Goal: Task Accomplishment & Management: Manage account settings

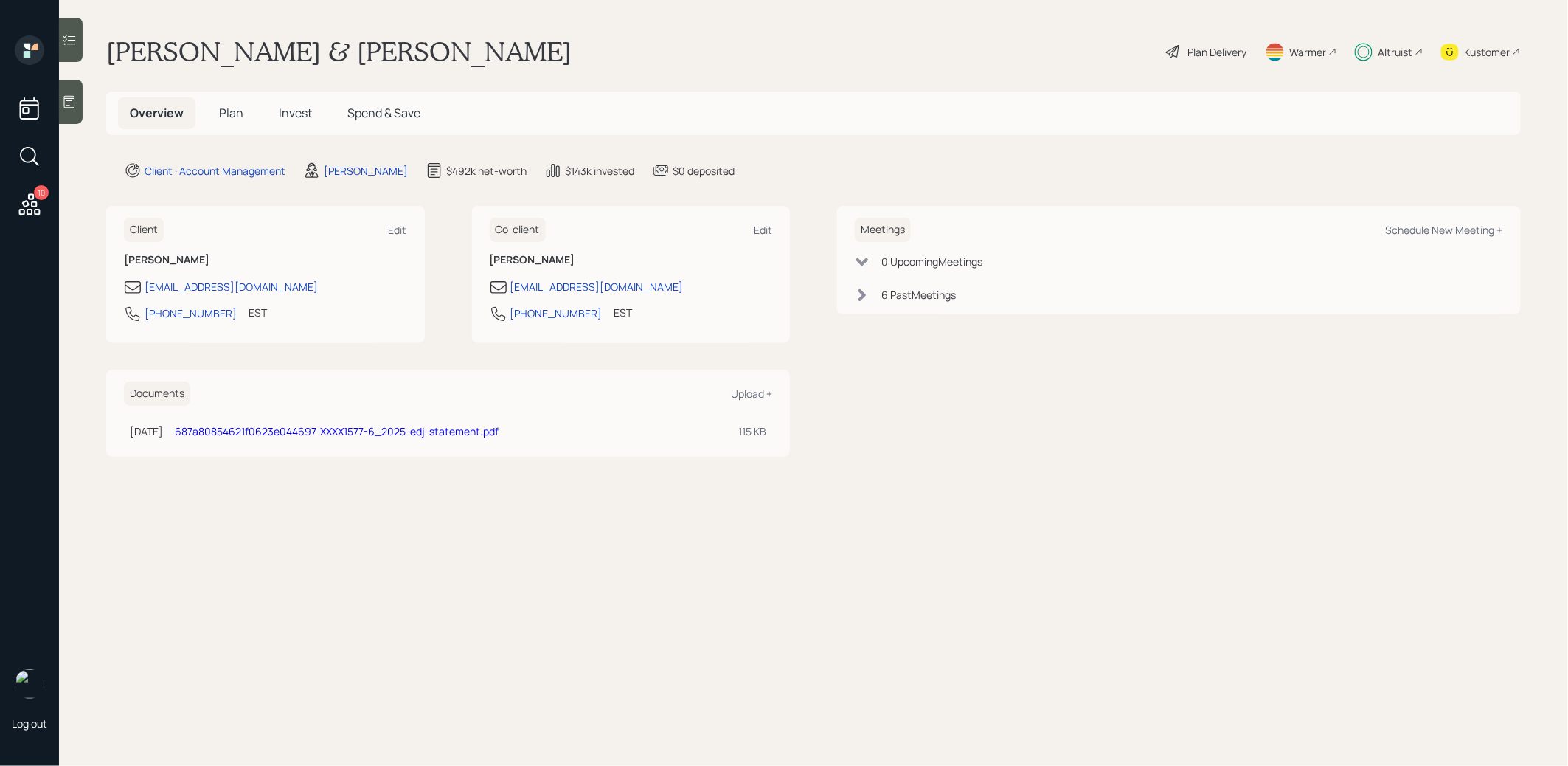
click at [295, 106] on span "Invest" at bounding box center [295, 113] width 33 height 16
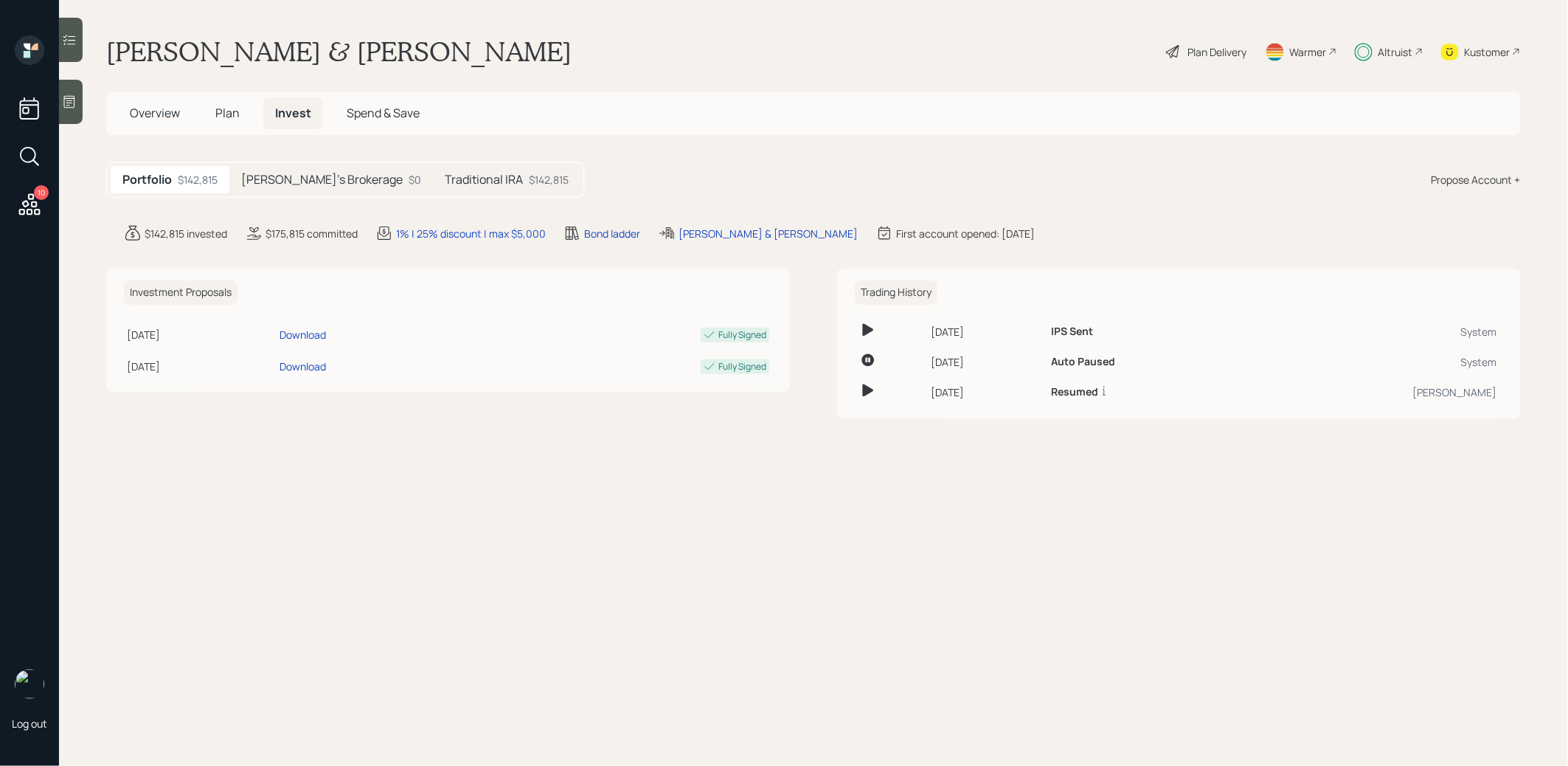
click at [282, 185] on h5 "Lisa's Brokerage" at bounding box center [322, 180] width 162 height 14
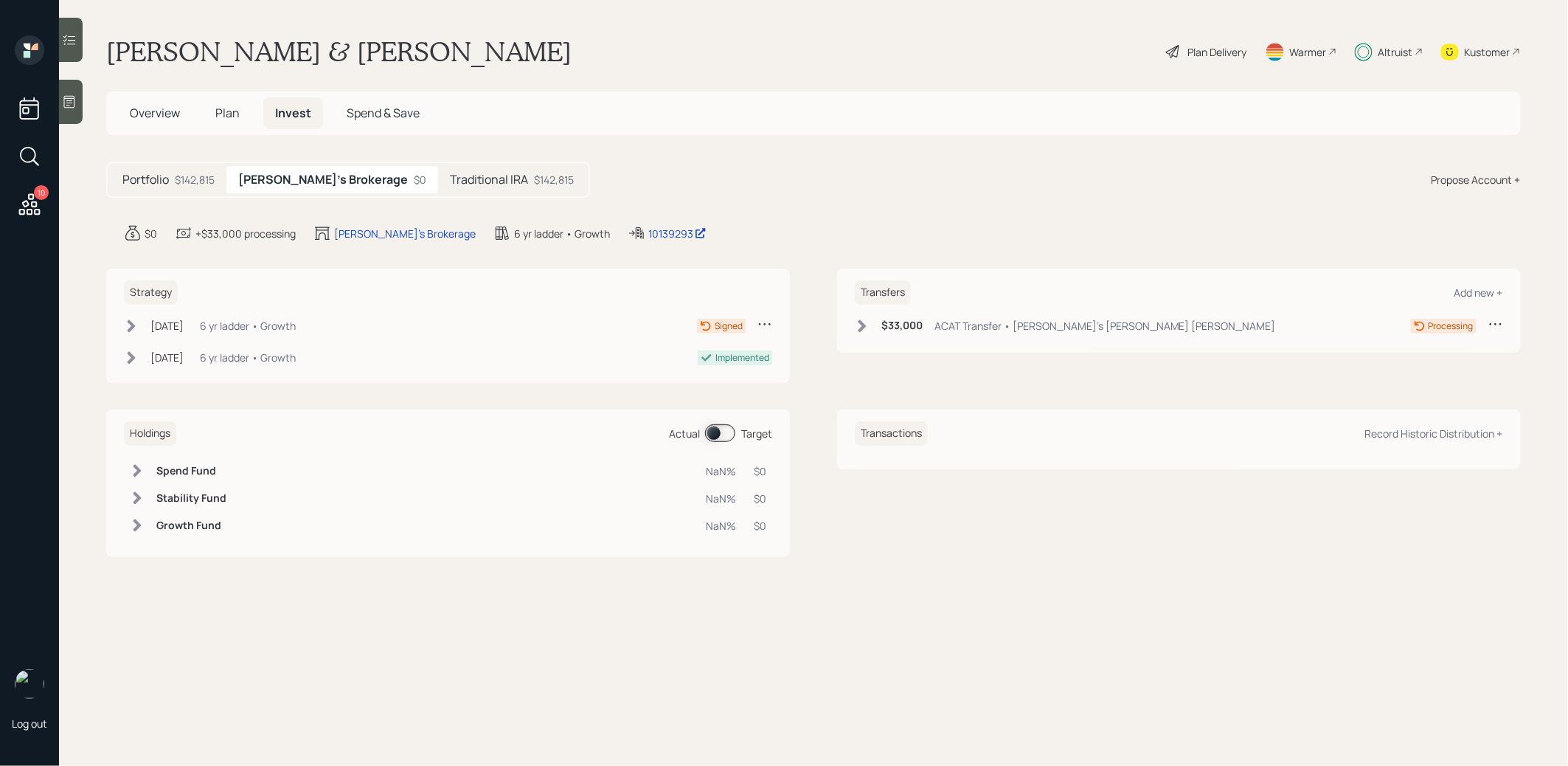
click at [131, 326] on icon at bounding box center [132, 326] width 8 height 13
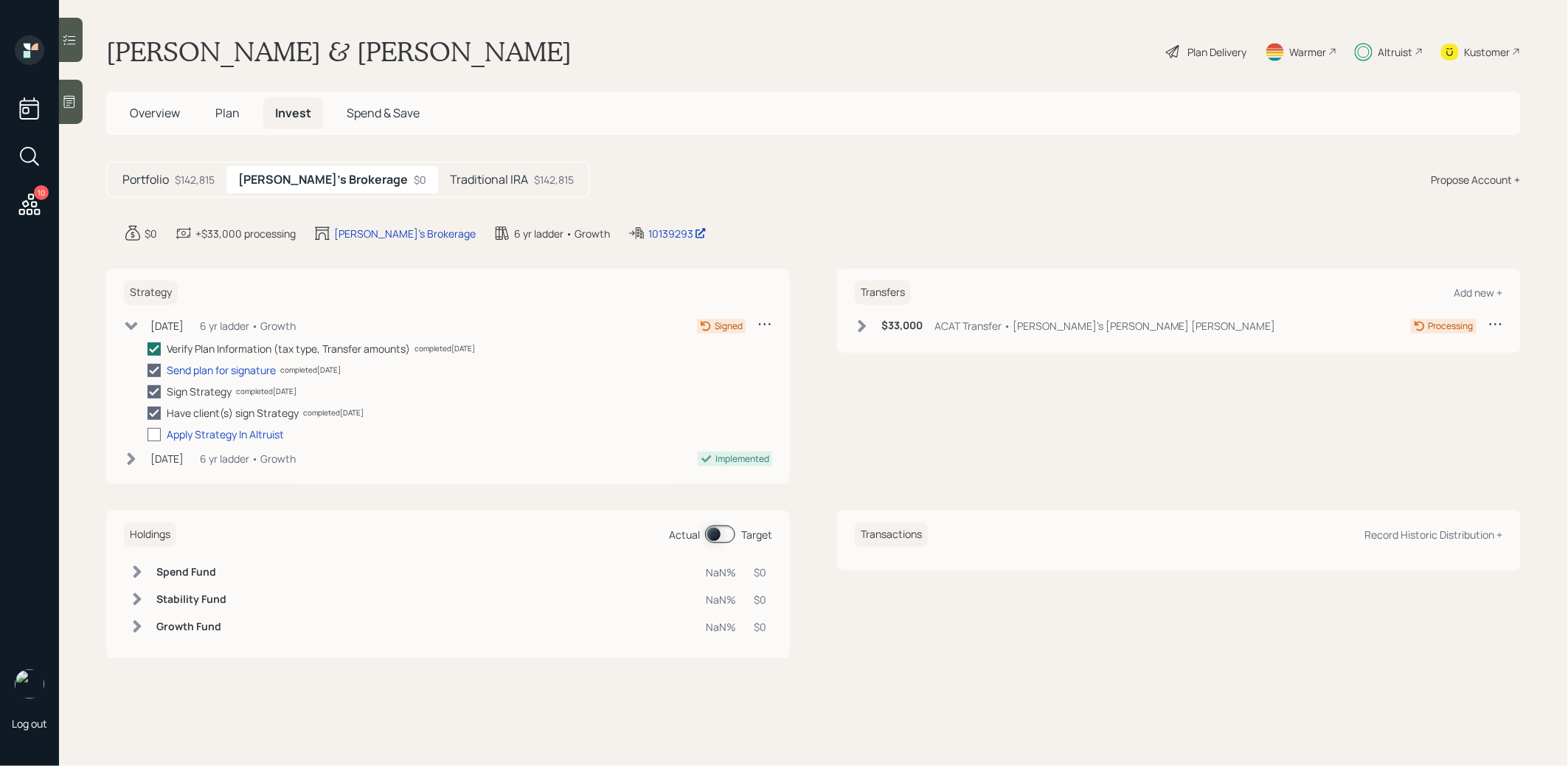
click at [156, 431] on div at bounding box center [154, 434] width 13 height 13
click at [148, 434] on input "checkbox" at bounding box center [147, 434] width 1 height 1
checkbox input "true"
click at [131, 326] on icon at bounding box center [131, 324] width 13 height 8
